Goal: Transaction & Acquisition: Purchase product/service

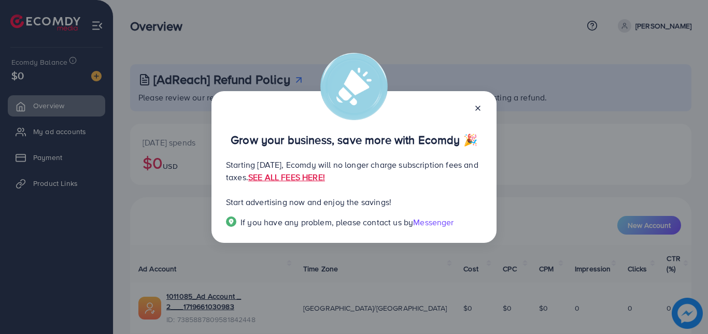
click at [472, 108] on div at bounding box center [473, 108] width 17 height 12
click at [477, 107] on icon at bounding box center [477, 108] width 8 height 8
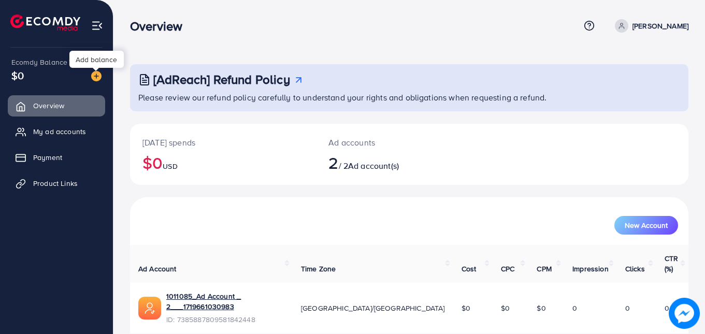
click at [93, 77] on img at bounding box center [96, 76] width 10 height 10
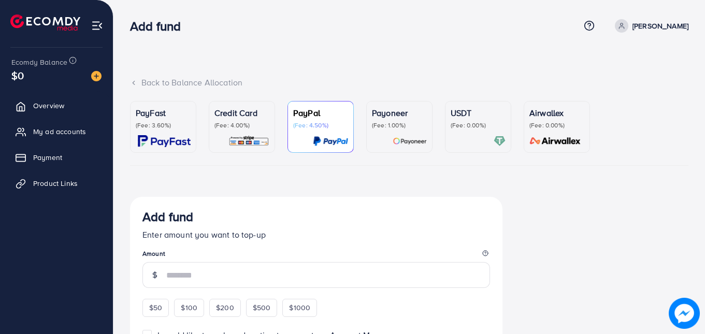
click at [153, 108] on p "PayFast" at bounding box center [163, 113] width 55 height 12
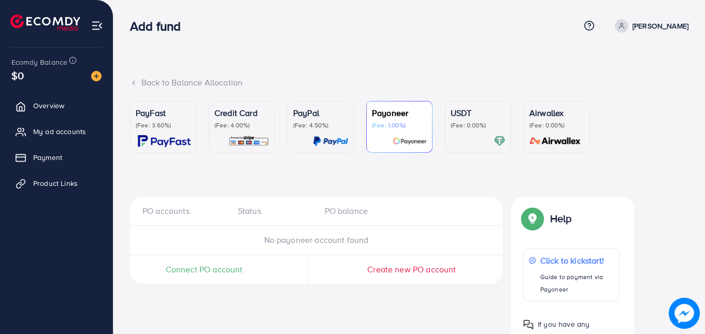
click at [155, 119] on p "PayFast" at bounding box center [163, 113] width 55 height 12
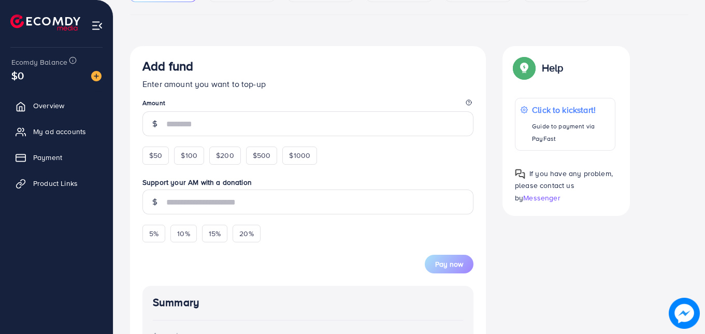
scroll to position [152, 0]
click at [157, 157] on span "$50" at bounding box center [155, 154] width 13 height 10
type input "**"
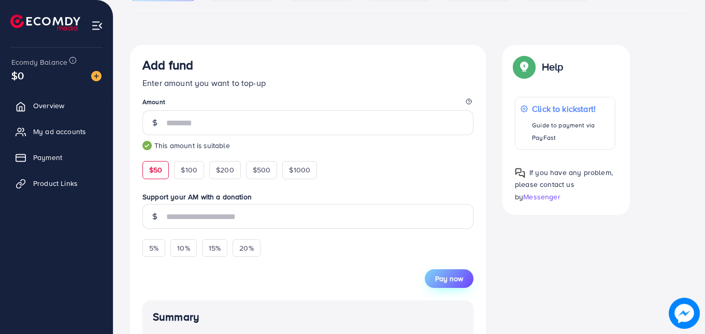
click at [443, 283] on span "Pay now" at bounding box center [449, 279] width 28 height 10
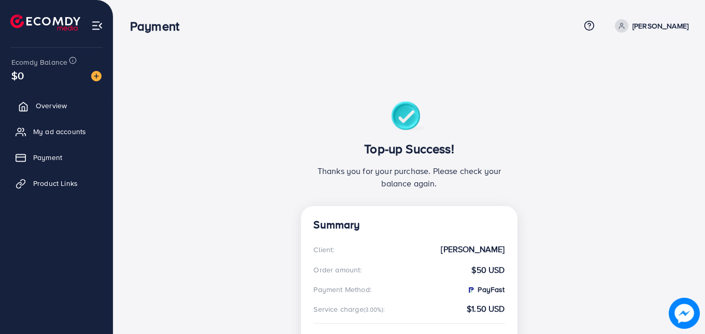
click at [59, 111] on link "Overview" at bounding box center [56, 105] width 97 height 21
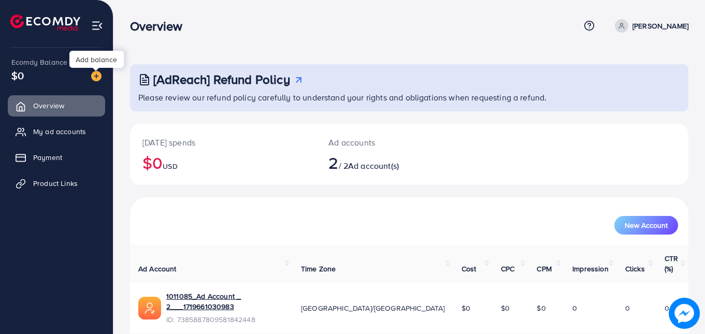
click at [95, 78] on img at bounding box center [96, 76] width 10 height 10
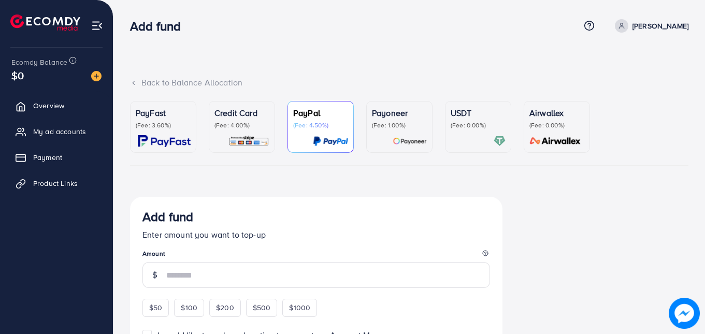
click at [138, 125] on p "(Fee: 3.60%)" at bounding box center [163, 125] width 55 height 8
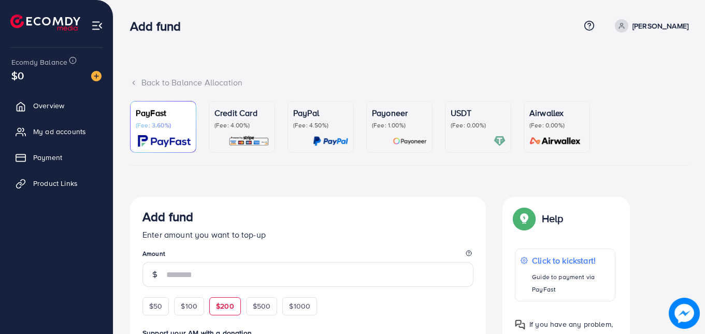
click at [227, 299] on div "$200" at bounding box center [225, 306] width 32 height 18
type input "***"
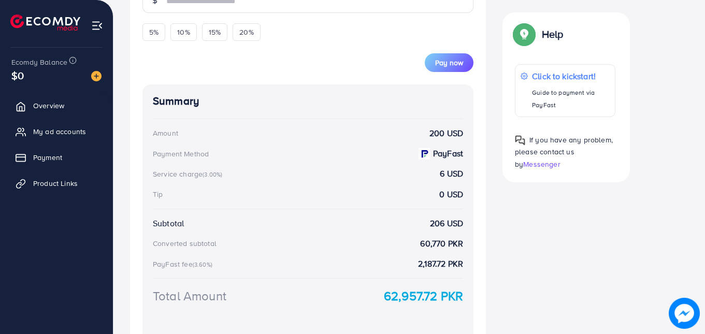
scroll to position [356, 0]
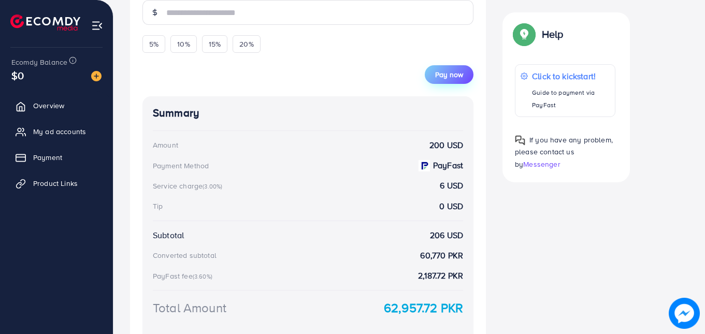
click at [447, 70] on span "Pay now" at bounding box center [449, 74] width 28 height 10
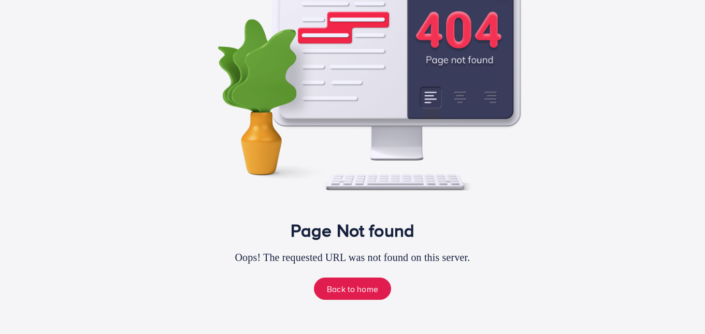
scroll to position [66, 0]
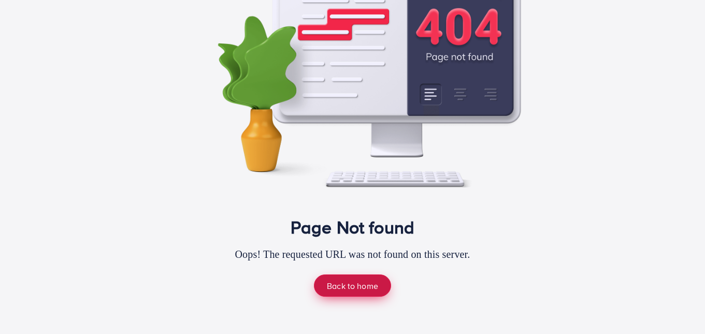
click at [366, 285] on link "Back to home" at bounding box center [352, 286] width 77 height 22
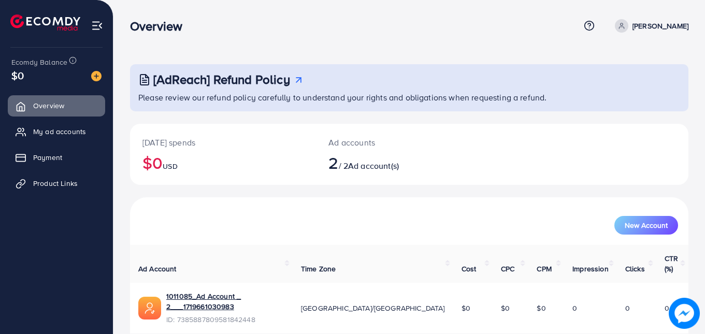
click at [661, 23] on p "[PERSON_NAME]" at bounding box center [661, 26] width 56 height 12
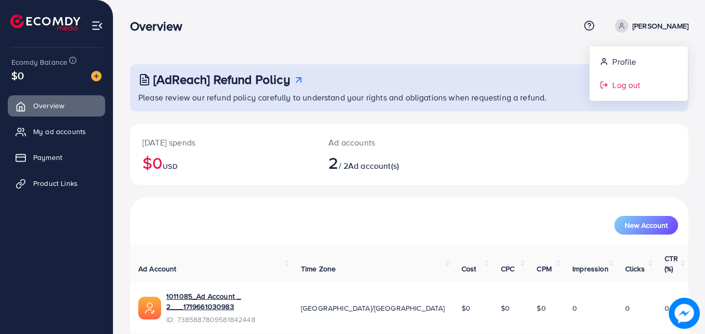
click at [621, 88] on span "Log out" at bounding box center [626, 85] width 28 height 12
